Goal: Browse casually: Explore the website without a specific task or goal

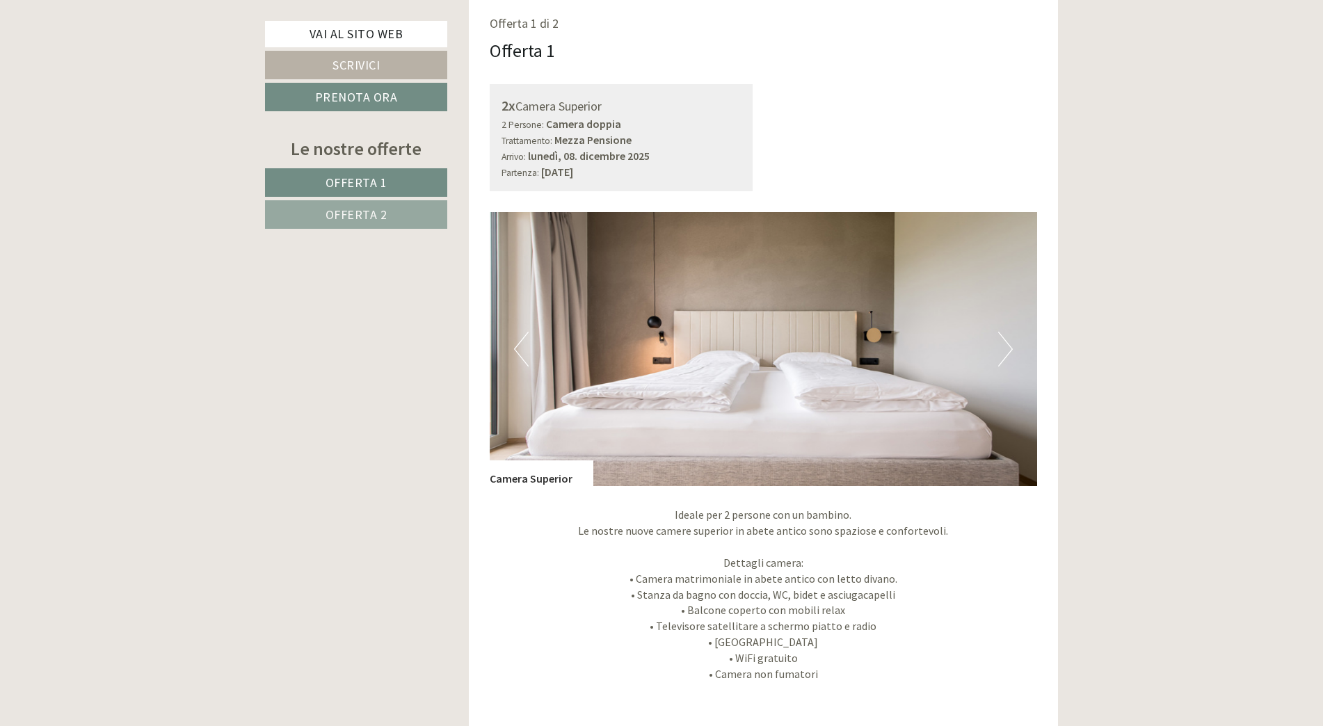
click at [1023, 356] on img at bounding box center [764, 349] width 548 height 274
click at [1020, 360] on img at bounding box center [764, 349] width 548 height 274
click at [1005, 346] on button "Next" at bounding box center [1005, 349] width 15 height 35
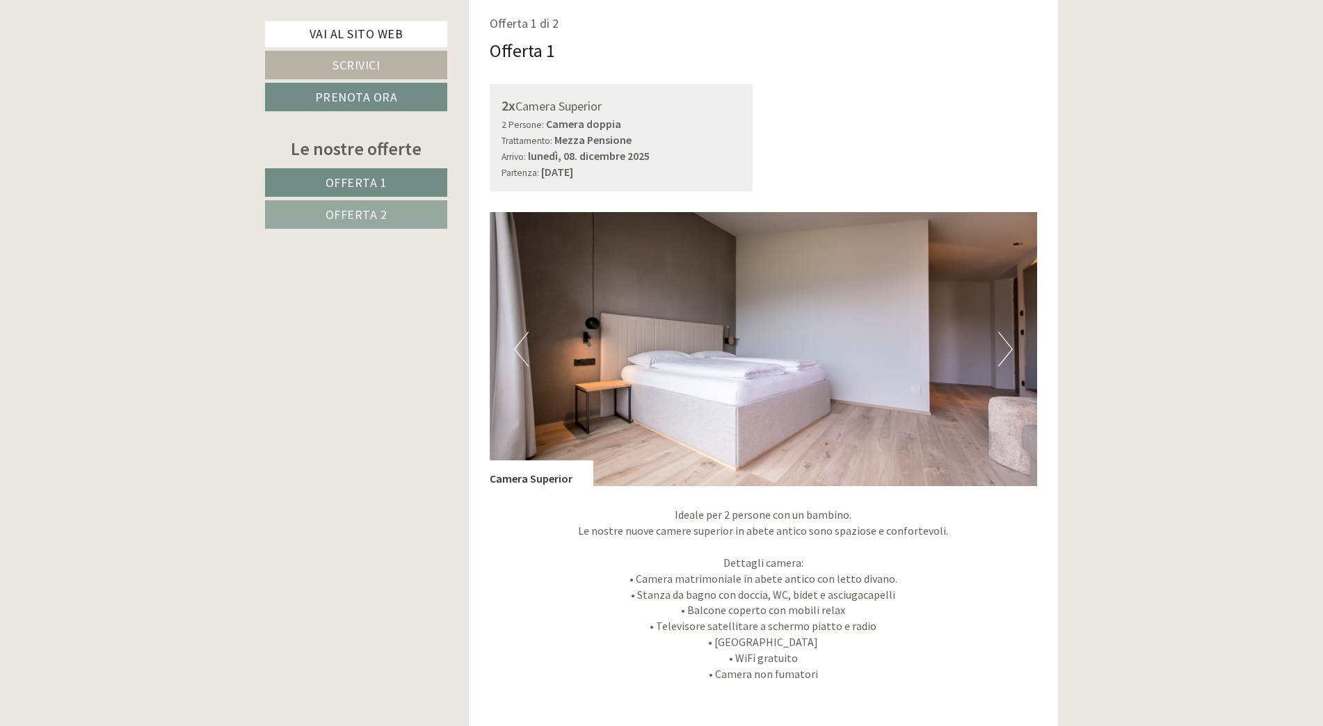
click at [1005, 346] on button "Next" at bounding box center [1005, 349] width 15 height 35
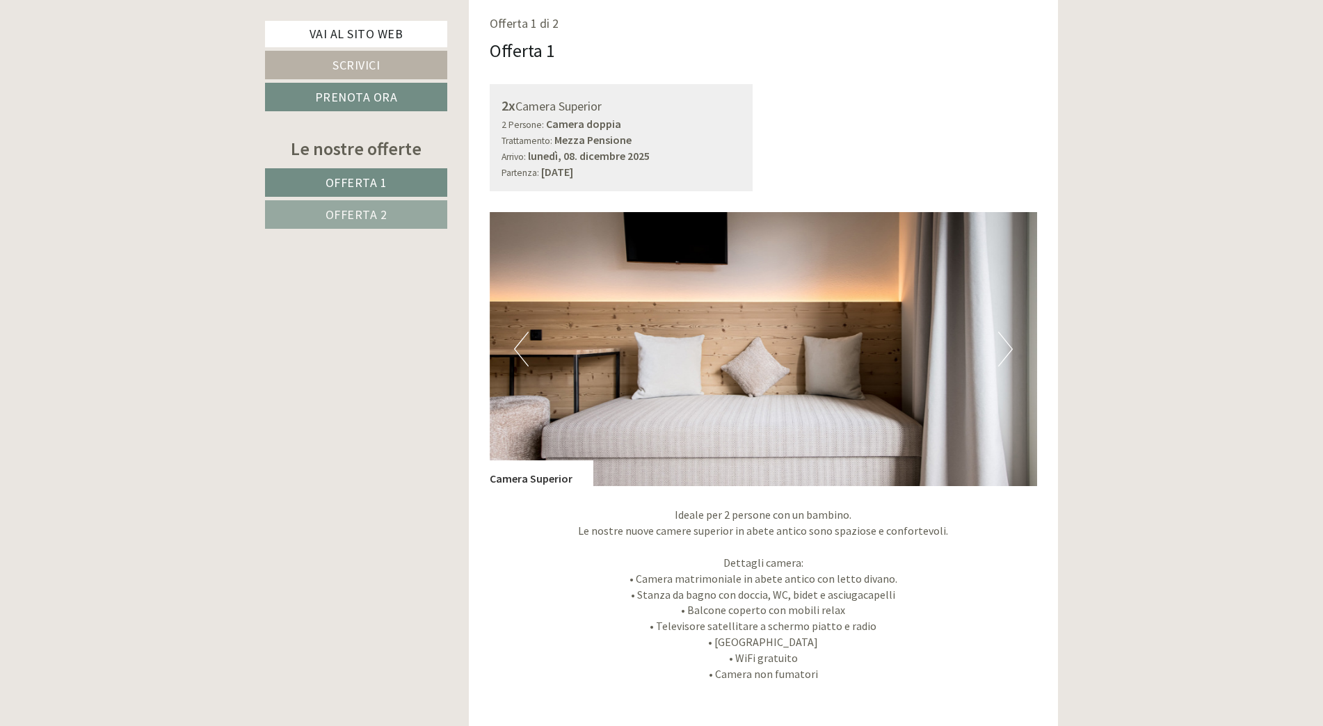
click at [1005, 346] on button "Next" at bounding box center [1005, 349] width 15 height 35
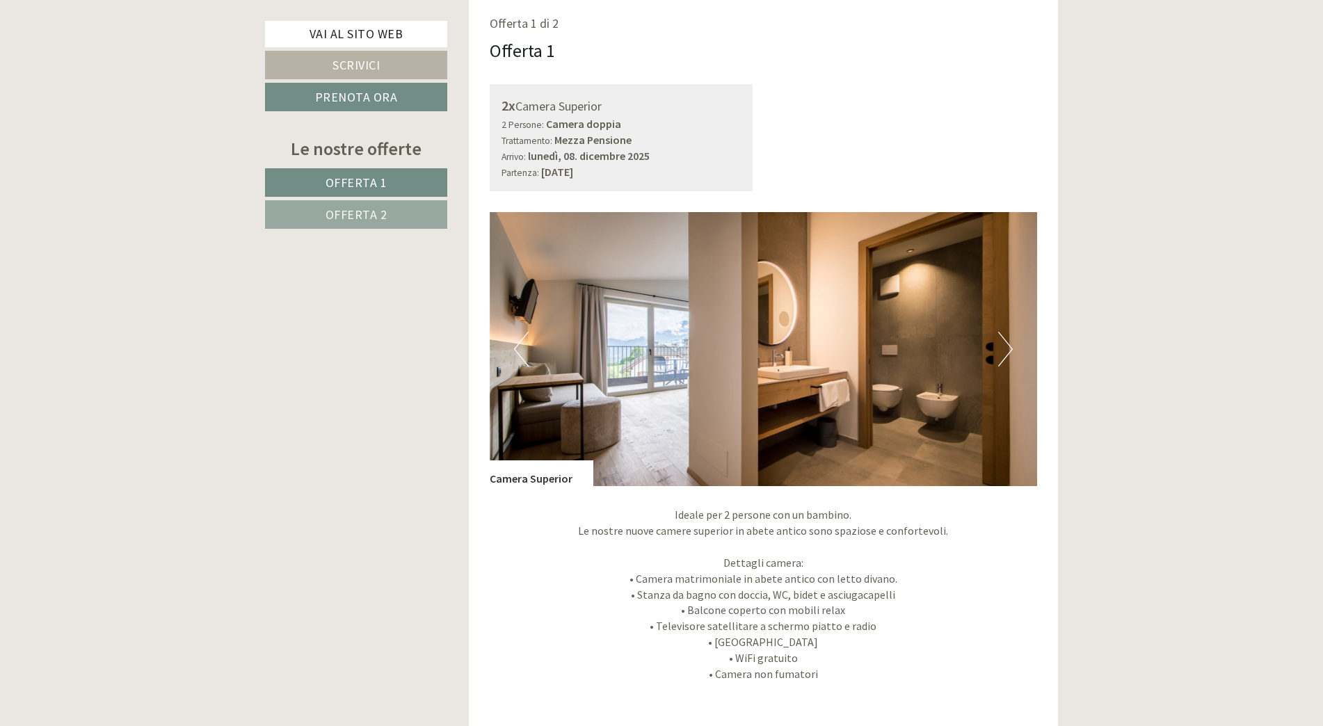
click at [1005, 346] on button "Next" at bounding box center [1005, 349] width 15 height 35
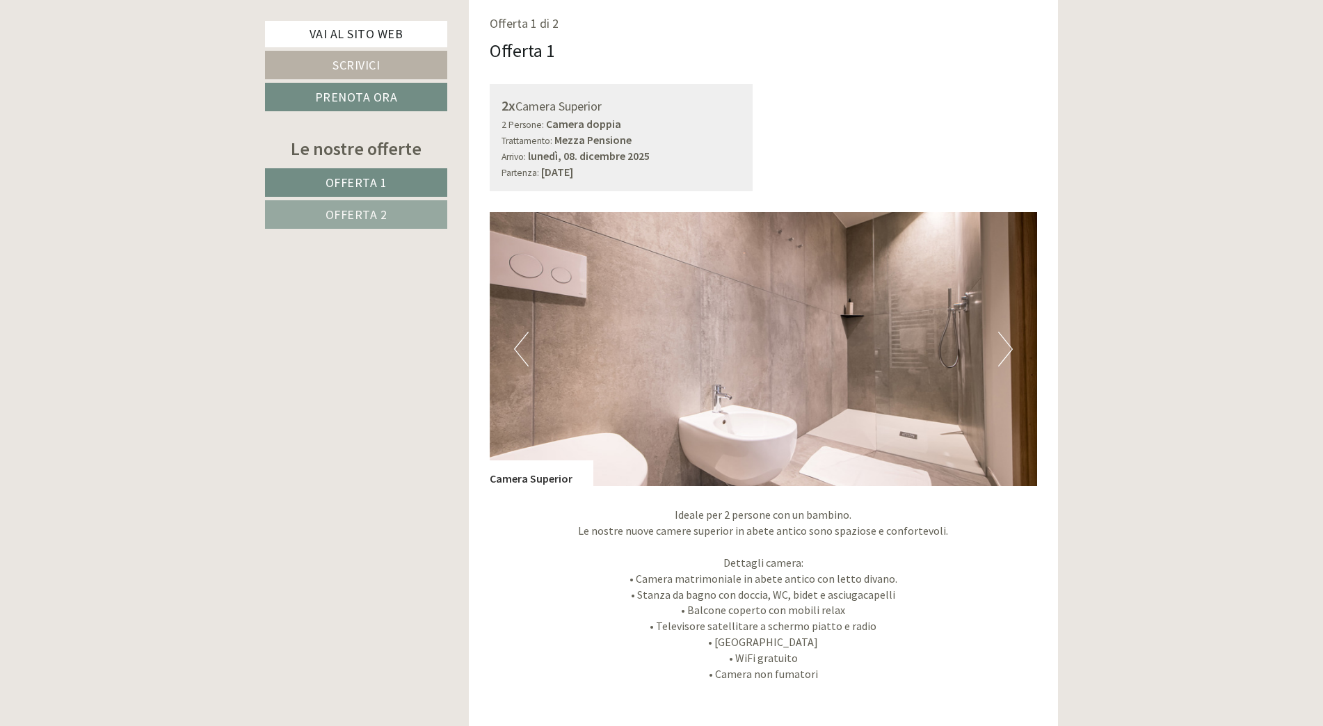
click at [1005, 346] on button "Next" at bounding box center [1005, 349] width 15 height 35
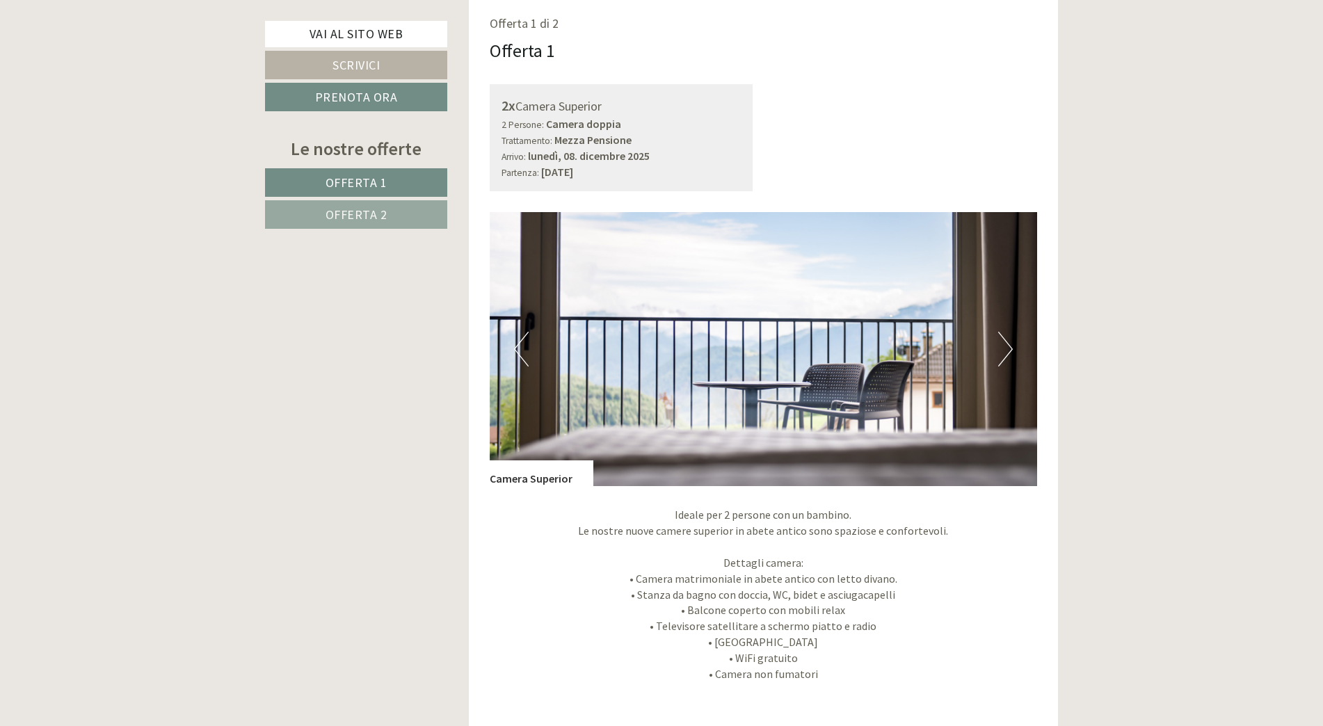
click at [1005, 346] on button "Next" at bounding box center [1005, 349] width 15 height 35
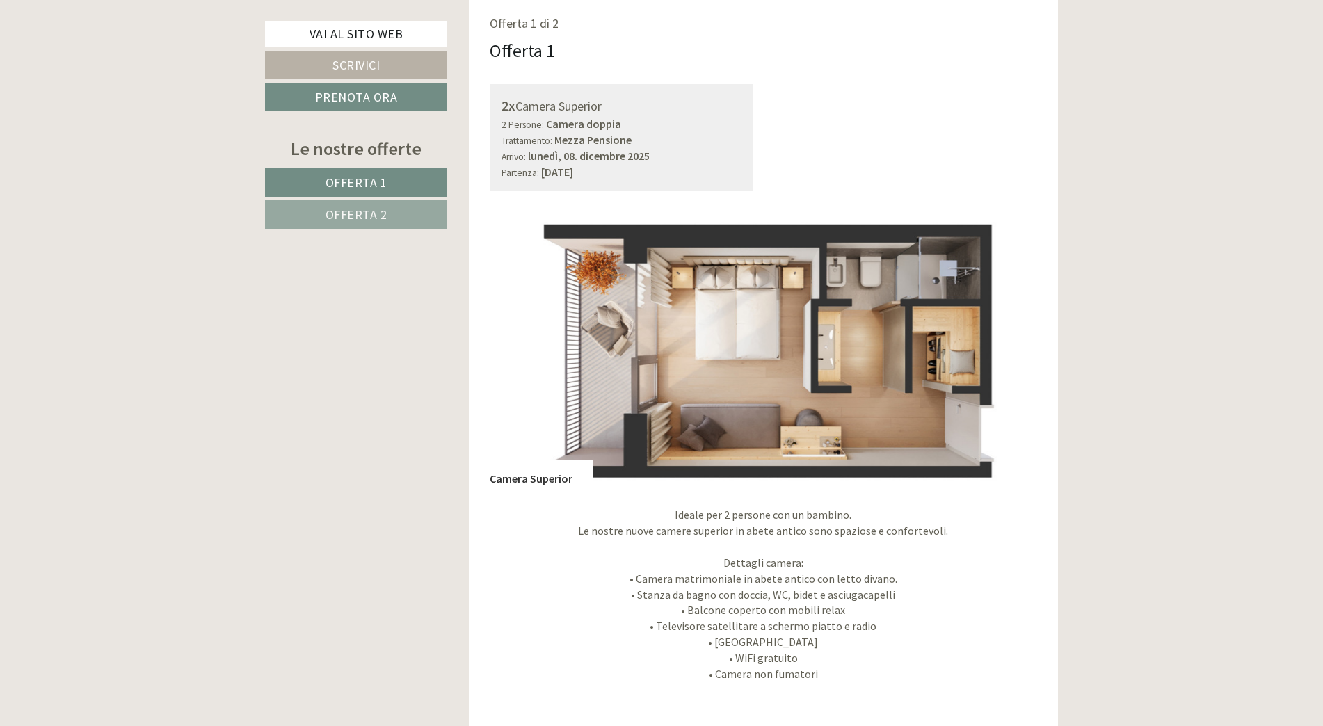
click at [1005, 346] on button "Next" at bounding box center [1005, 349] width 15 height 35
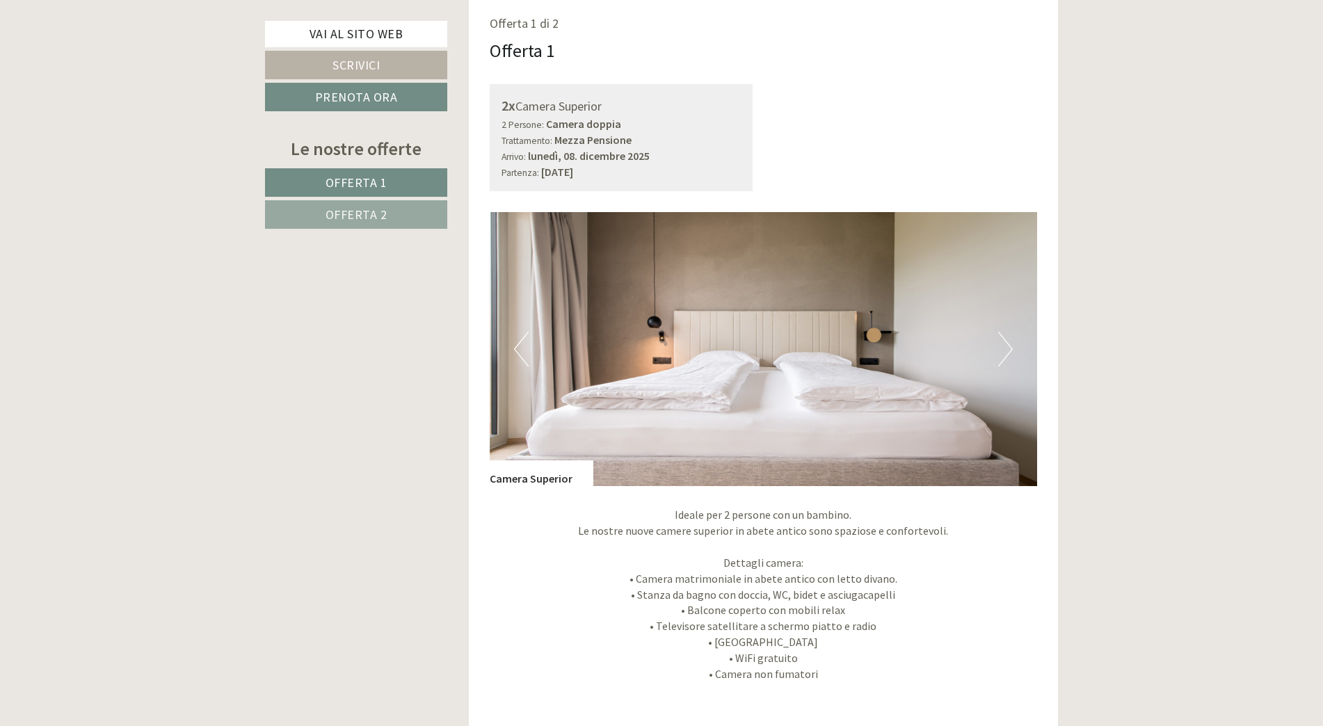
click at [1005, 346] on button "Next" at bounding box center [1005, 349] width 15 height 35
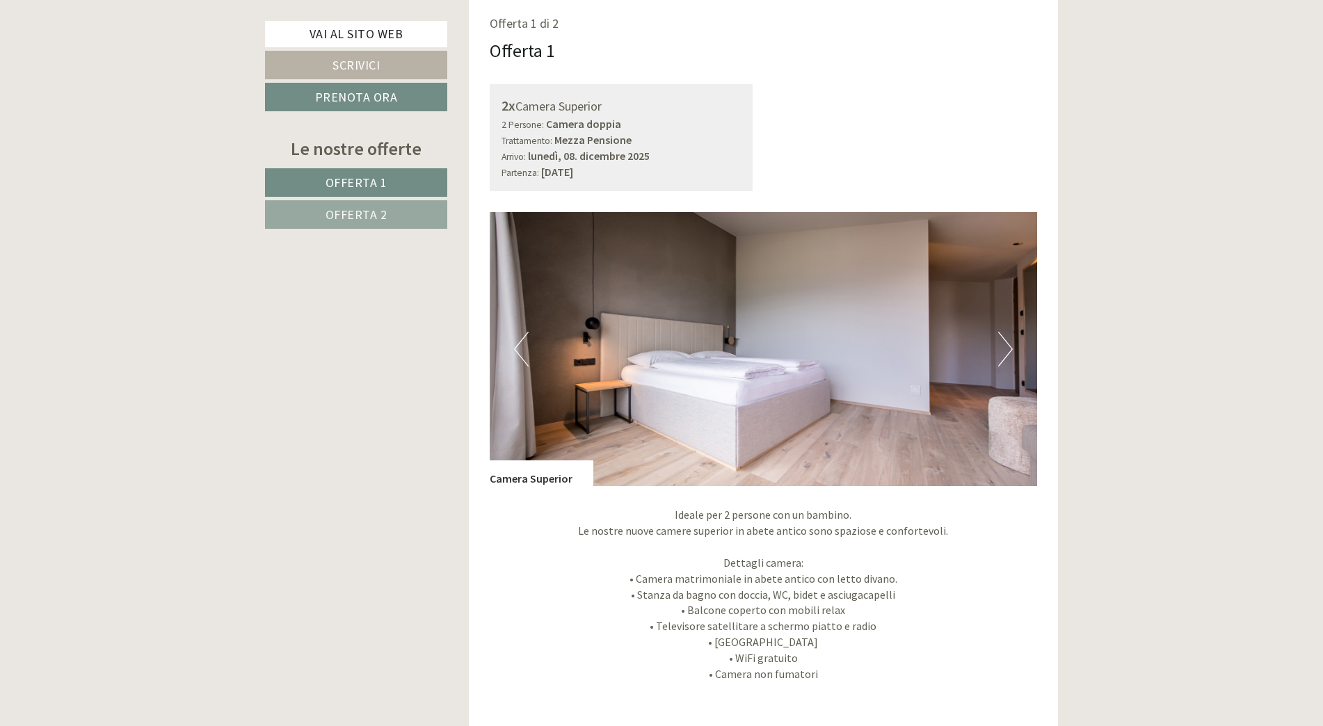
click at [1005, 346] on button "Next" at bounding box center [1005, 349] width 15 height 35
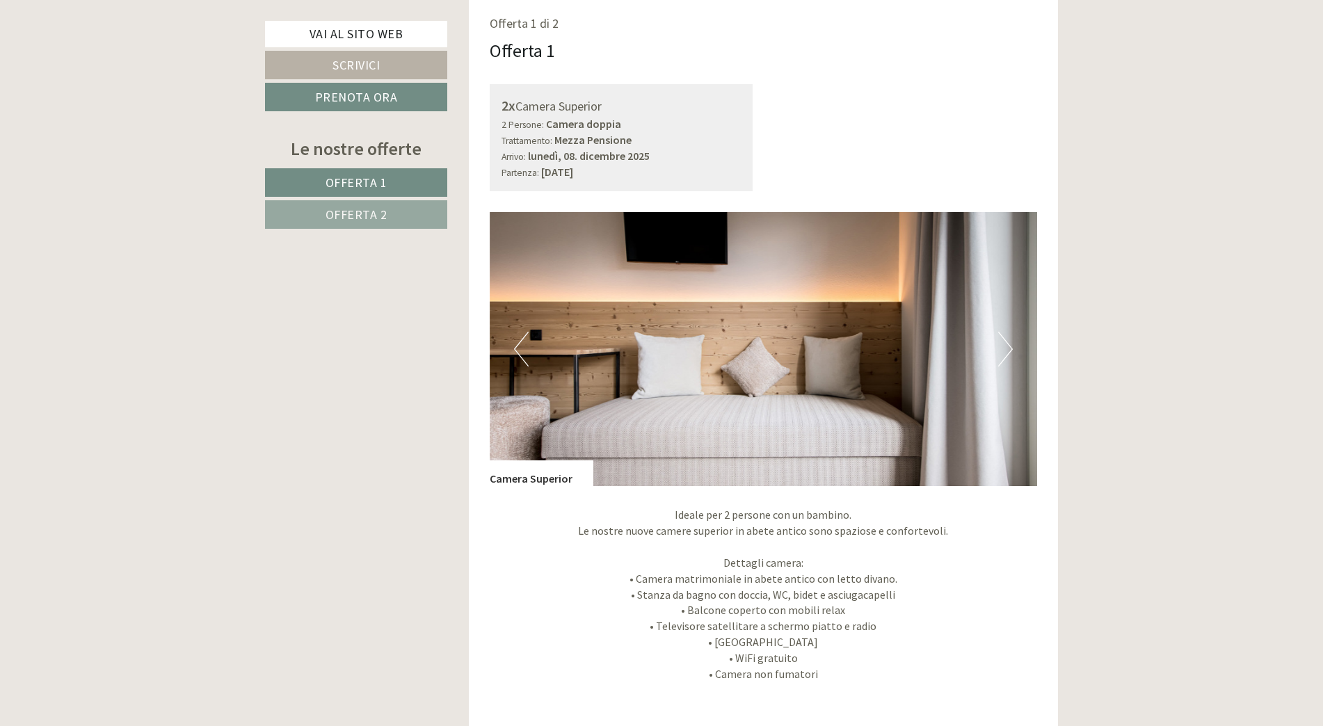
click at [1005, 346] on button "Next" at bounding box center [1005, 349] width 15 height 35
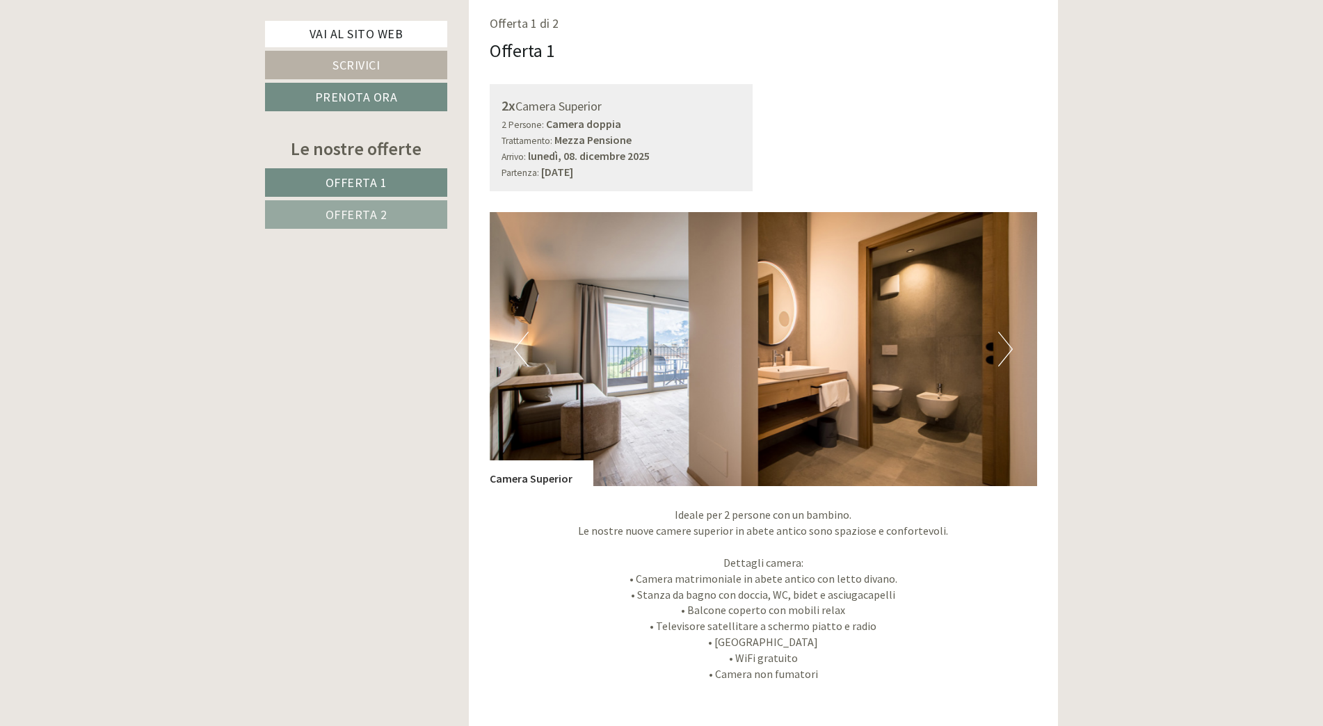
click at [1005, 346] on button "Next" at bounding box center [1005, 349] width 15 height 35
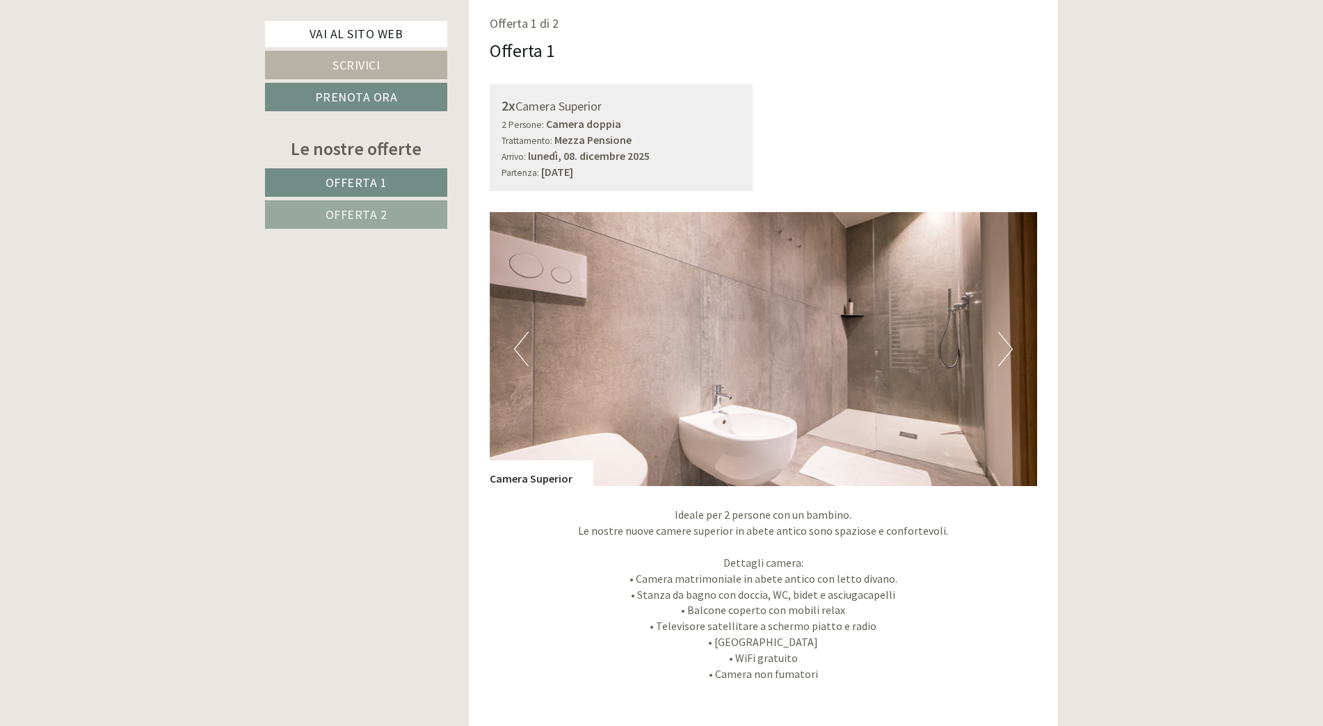
click at [1005, 346] on button "Next" at bounding box center [1005, 349] width 15 height 35
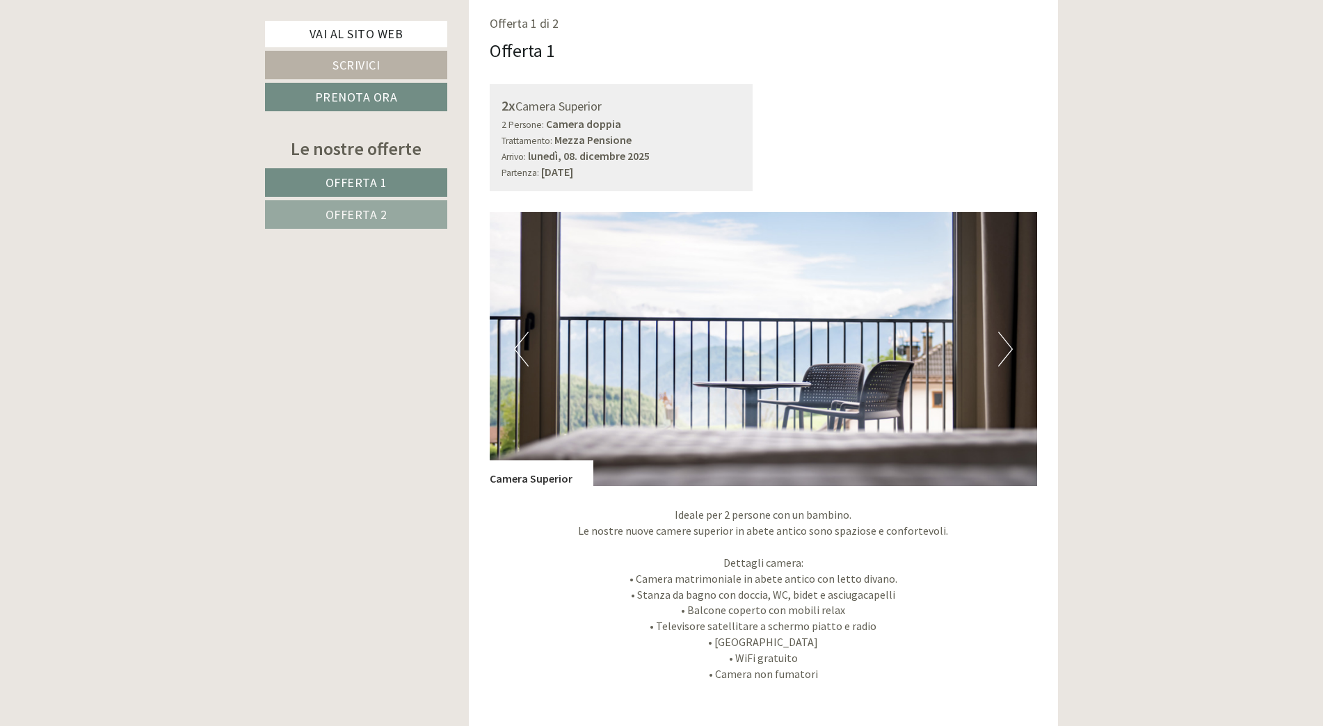
click at [1005, 344] on button "Next" at bounding box center [1005, 349] width 15 height 35
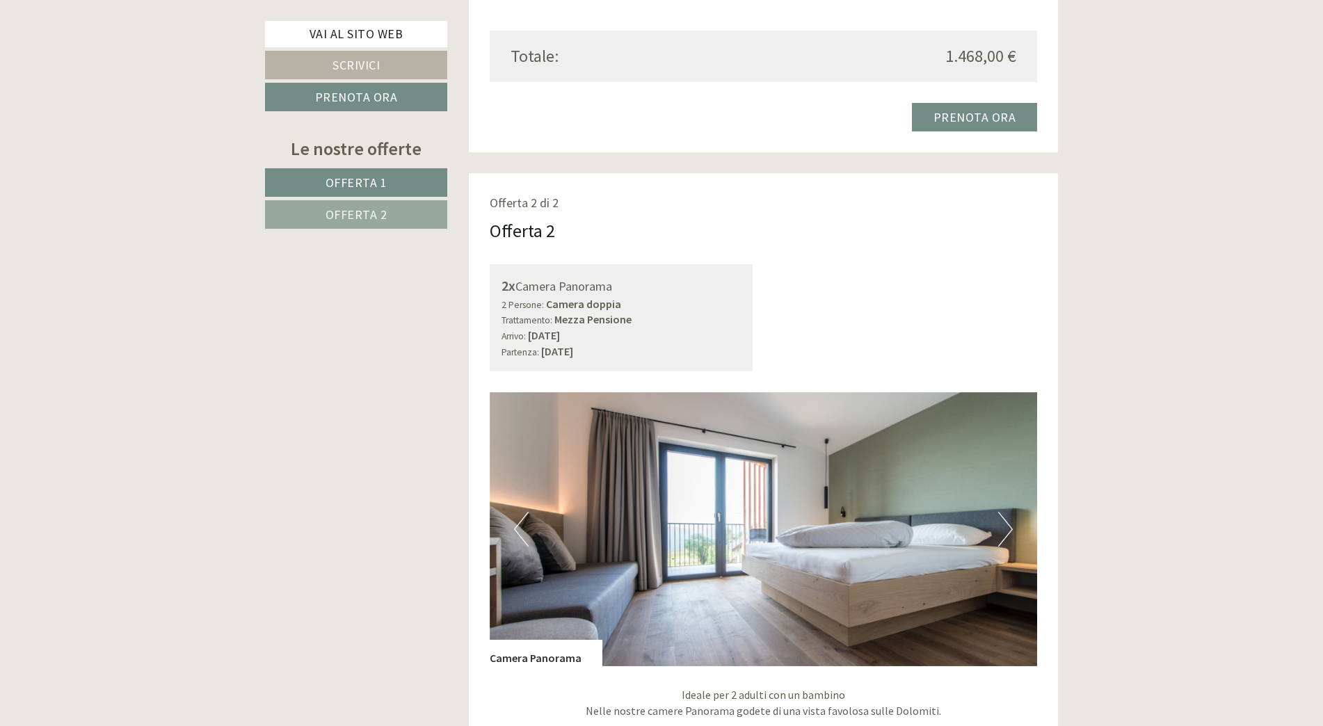
scroll to position [1948, 0]
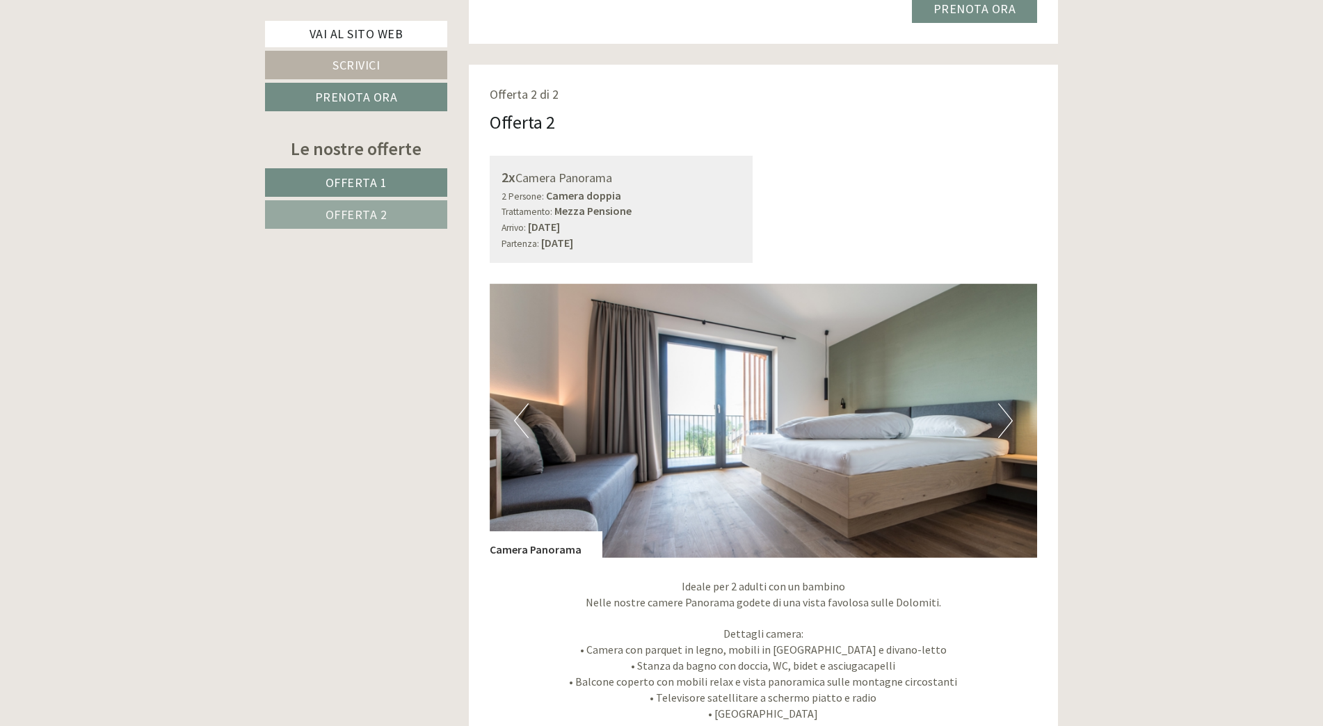
click at [1017, 404] on img at bounding box center [764, 421] width 548 height 274
click at [1012, 413] on button "Next" at bounding box center [1005, 420] width 15 height 35
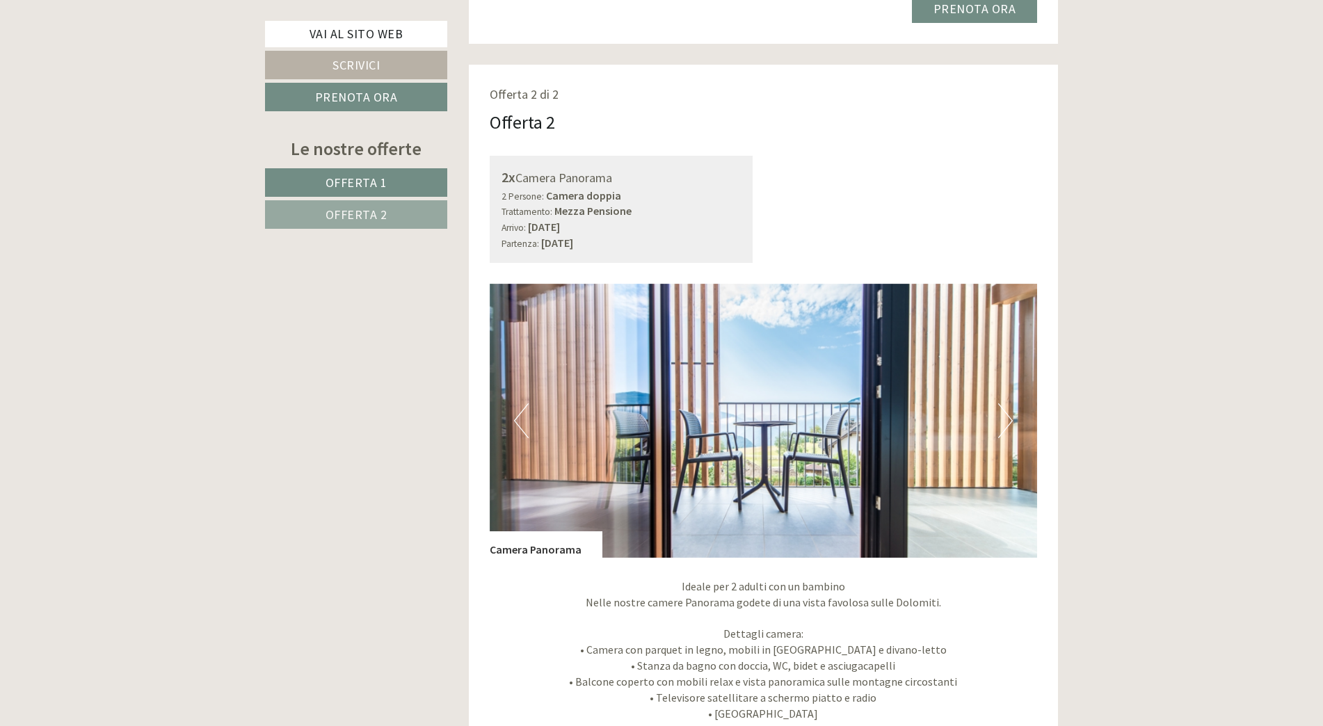
click at [1012, 413] on button "Next" at bounding box center [1005, 420] width 15 height 35
